Goal: Task Accomplishment & Management: Manage account settings

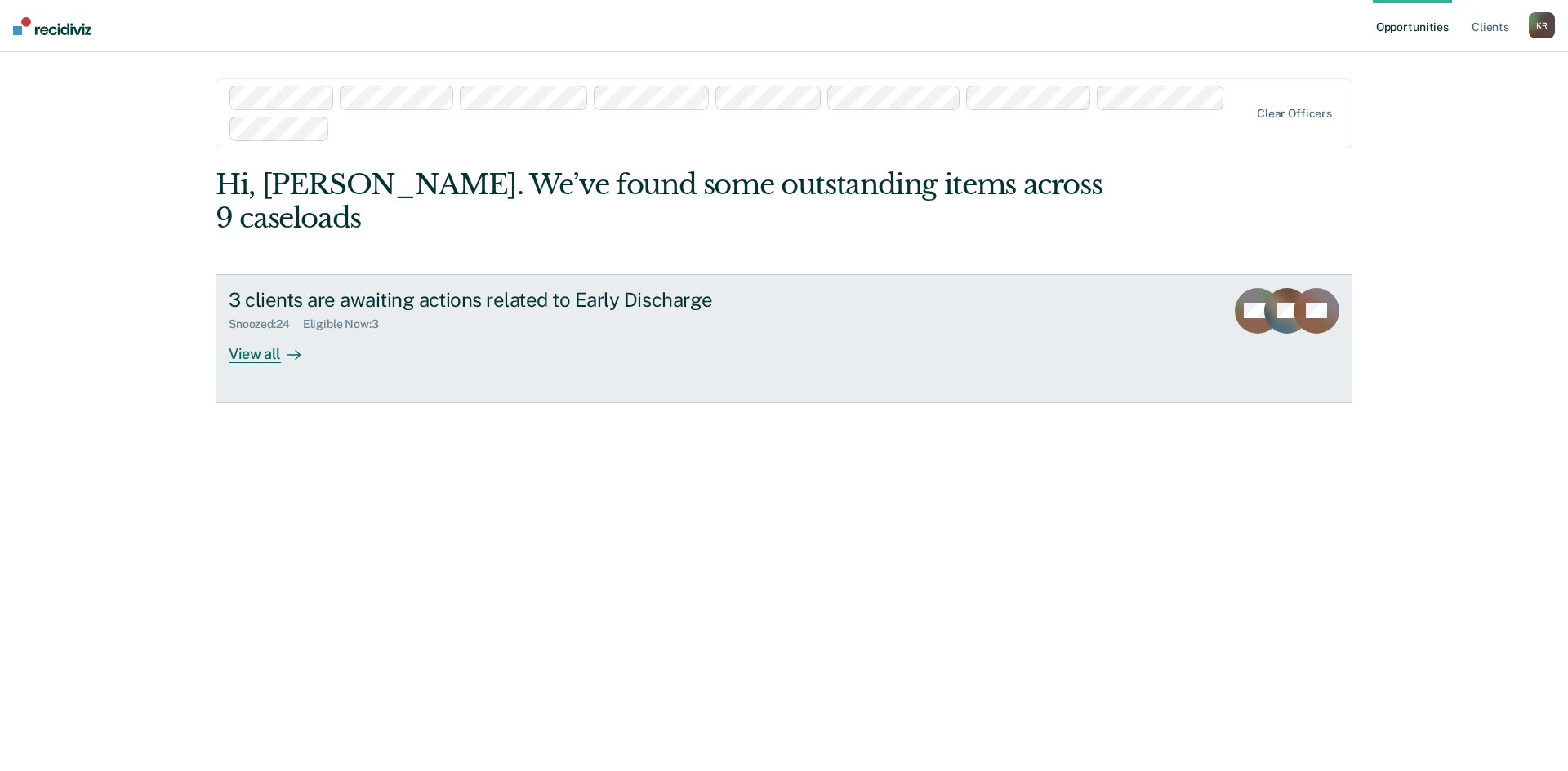
click at [474, 288] on div "3 clients are awaiting actions related to Early Discharge" at bounding box center [515, 299] width 573 height 23
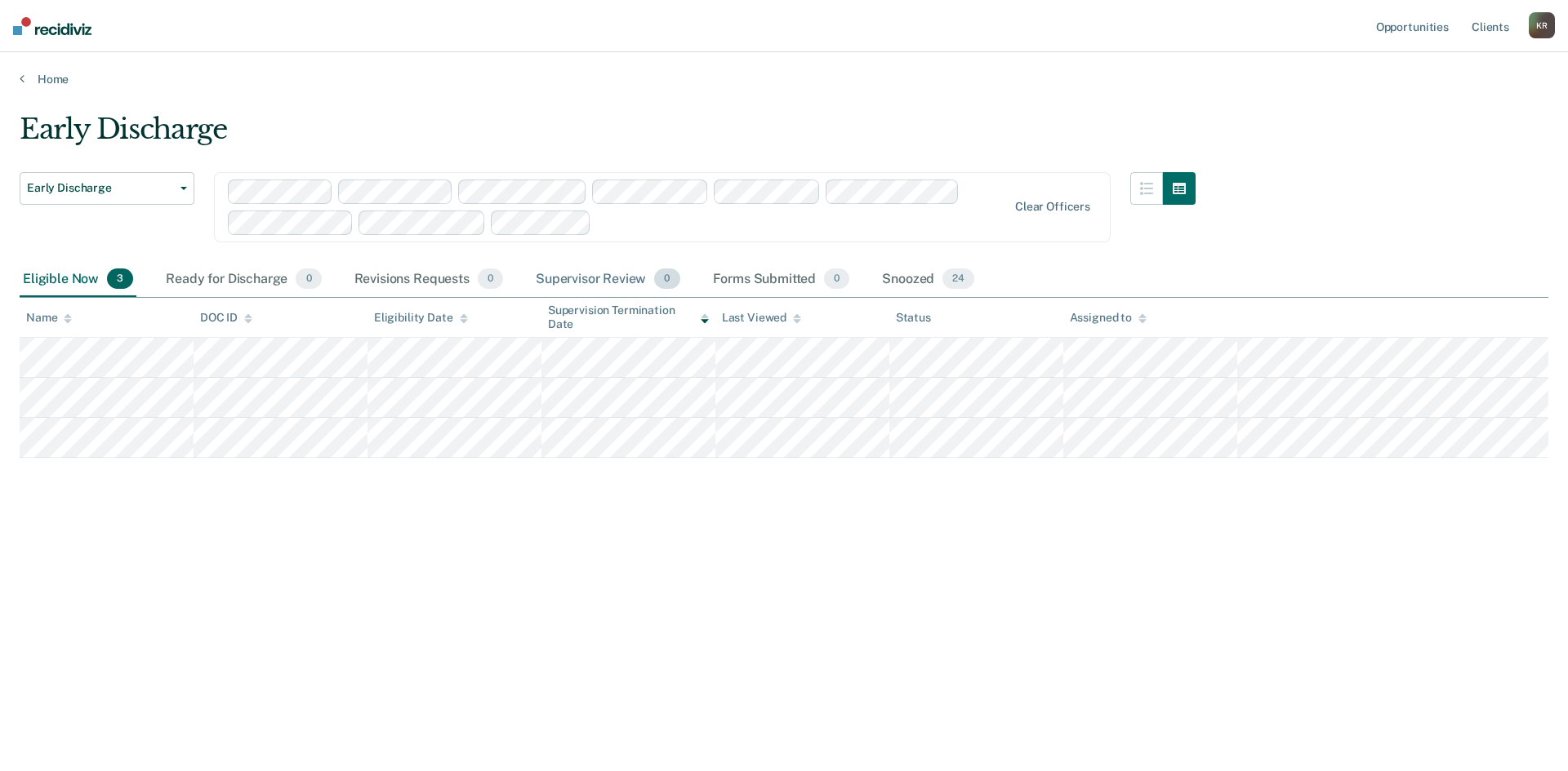
click at [577, 283] on div "Supervisor Review 0" at bounding box center [608, 280] width 151 height 36
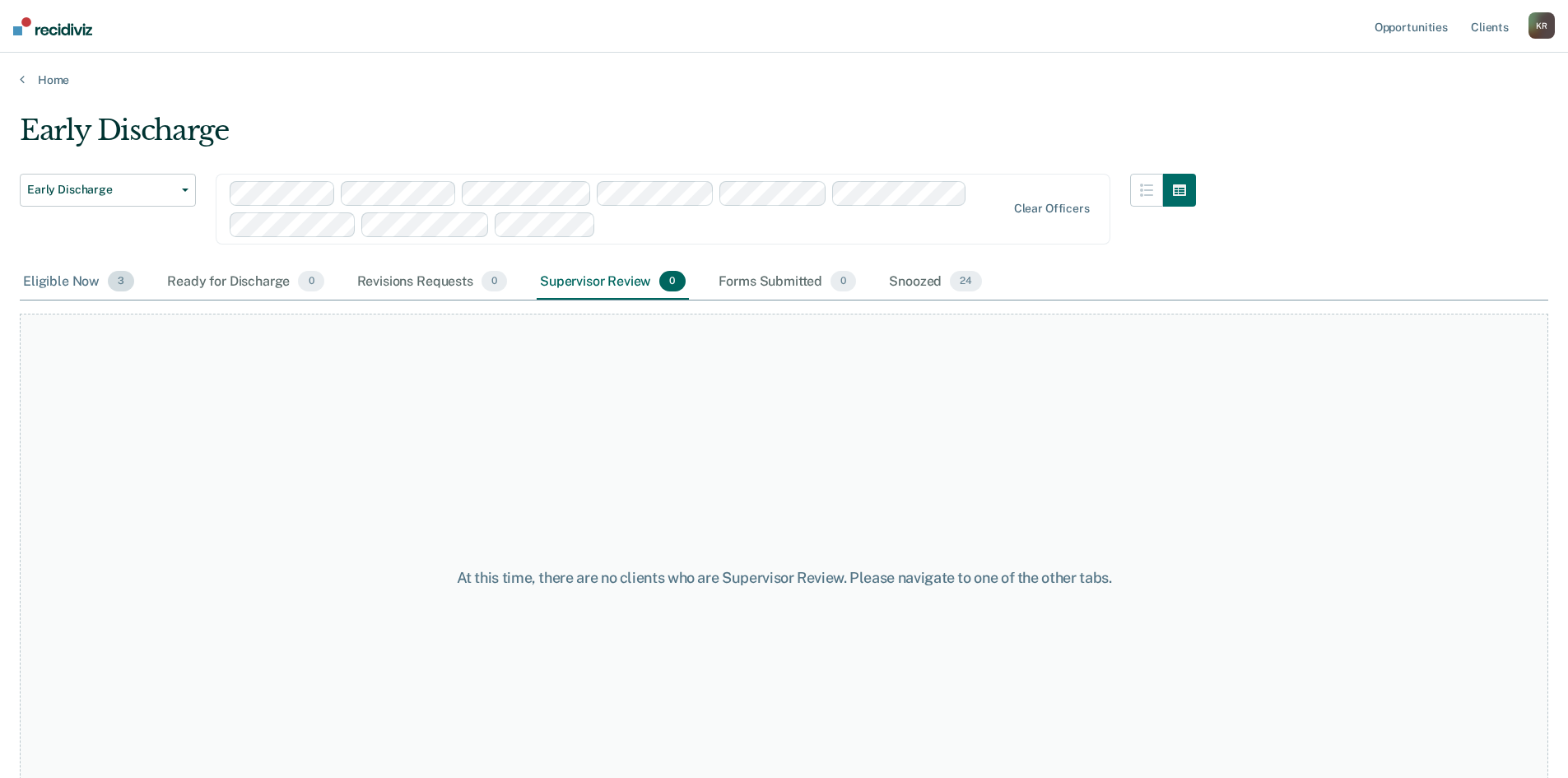
click at [70, 287] on div "Eligible Now 3" at bounding box center [79, 282] width 118 height 36
